Goal: Task Accomplishment & Management: Manage account settings

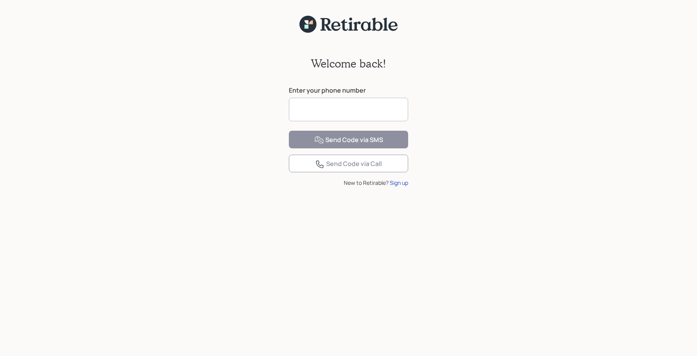
click at [334, 113] on input at bounding box center [348, 110] width 119 height 24
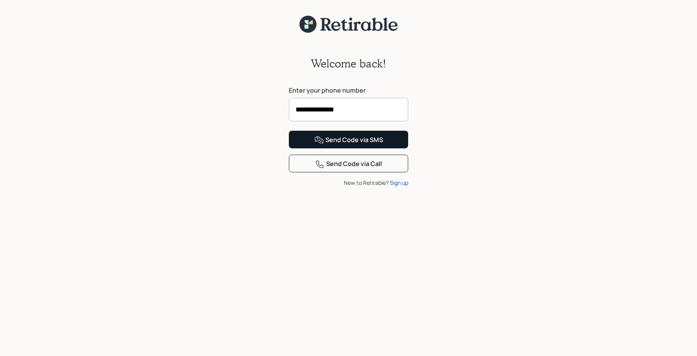
type input "**********"
click at [348, 145] on div "Send Code via SMS" at bounding box center [348, 139] width 69 height 9
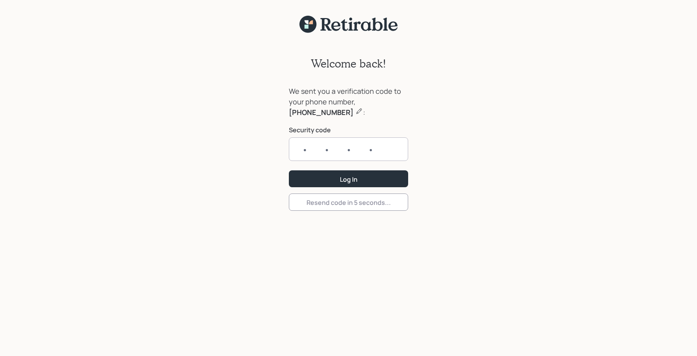
click at [323, 143] on input "text" at bounding box center [348, 149] width 119 height 24
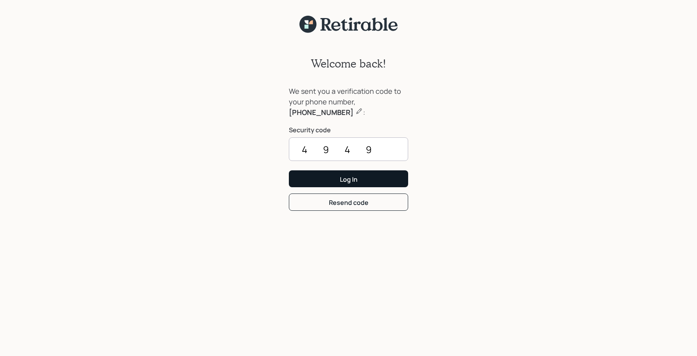
type input "4949"
click at [335, 177] on button "Log In" at bounding box center [348, 178] width 119 height 17
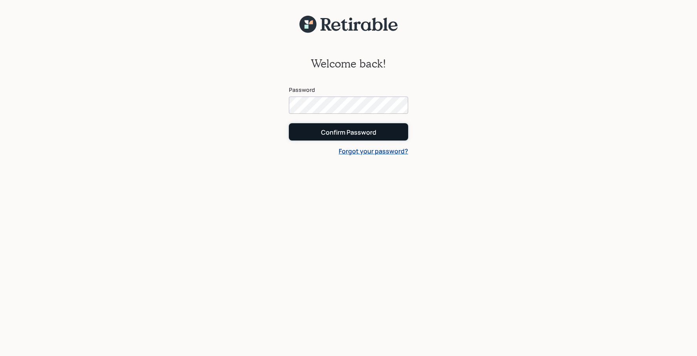
click at [373, 131] on div "Confirm Password" at bounding box center [348, 132] width 55 height 9
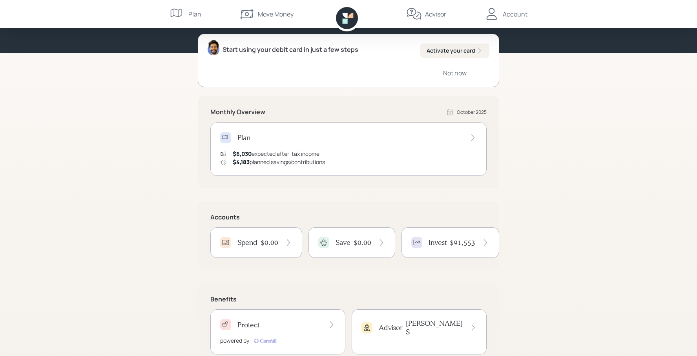
scroll to position [101, 0]
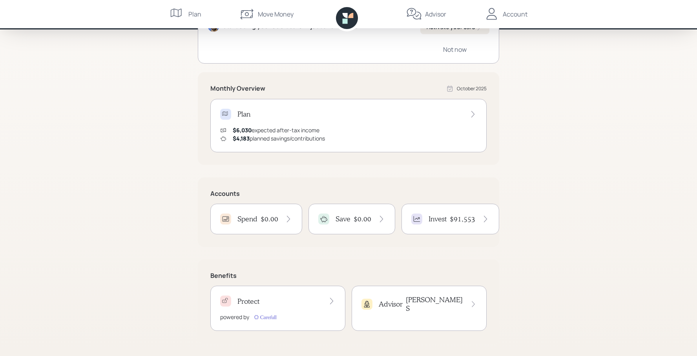
click at [436, 226] on div "Invest $91,553" at bounding box center [450, 219] width 98 height 31
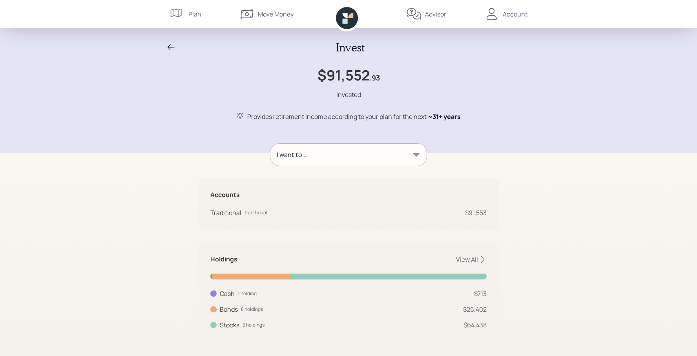
click at [509, 16] on div "Account" at bounding box center [514, 13] width 25 height 9
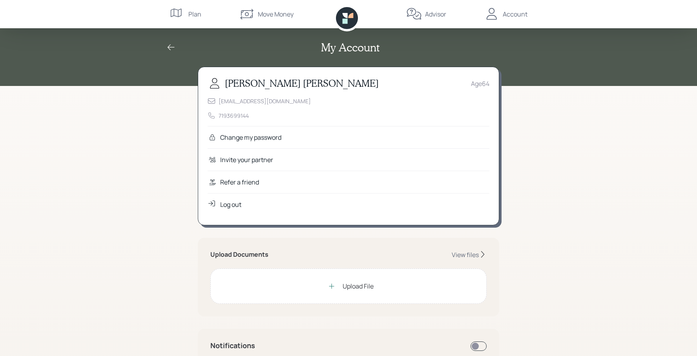
click at [246, 207] on div "Log out" at bounding box center [349, 204] width 282 height 22
